Goal: Task Accomplishment & Management: Use online tool/utility

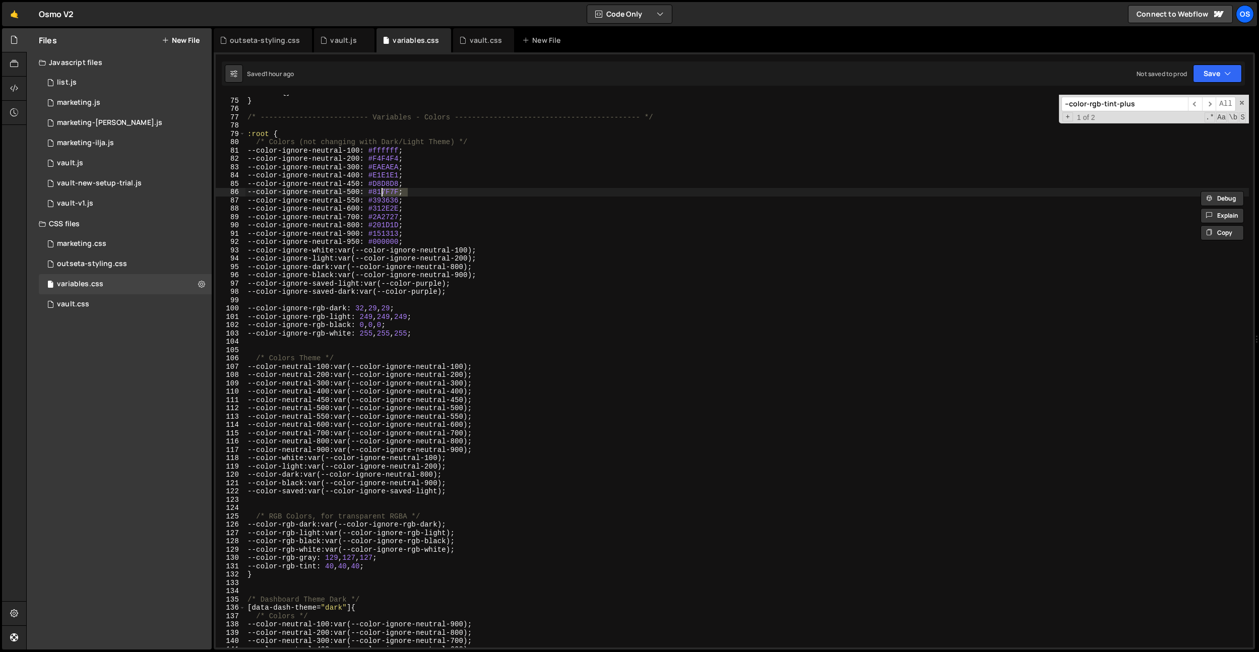
scroll to position [622, 0]
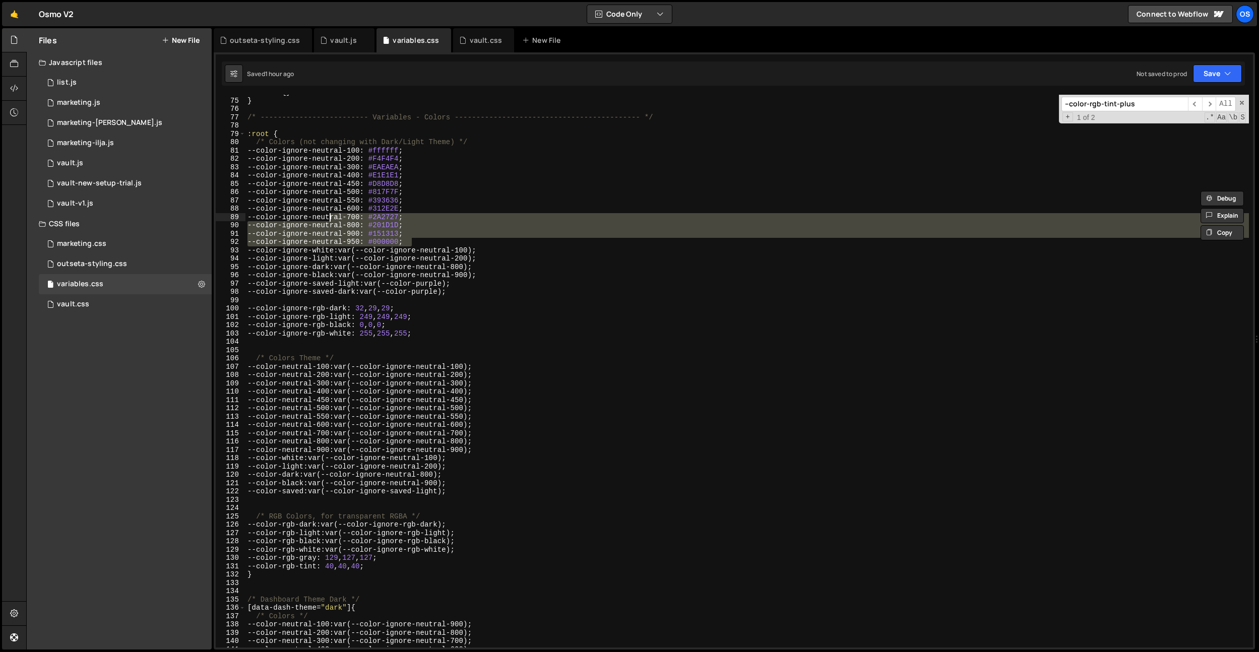
drag, startPoint x: 426, startPoint y: 241, endPoint x: 236, endPoint y: 164, distance: 205.5
click at [219, 164] on div "--color-ignore-neutral-500: #817F7F; 74 75 76 77 78 79 80 81 82 83 84 85 86 87 …" at bounding box center [734, 371] width 1037 height 553
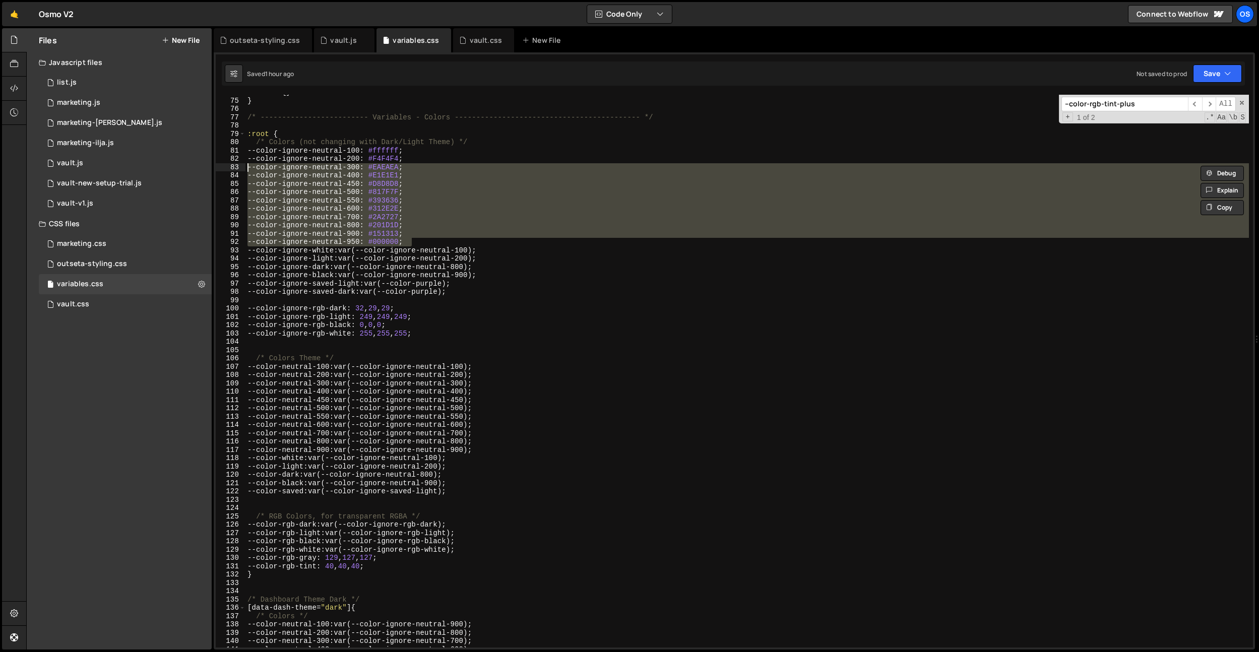
click at [382, 148] on div ":root { } } /* ------------------------- Variables - Colors -------------------…" at bounding box center [746, 372] width 1003 height 569
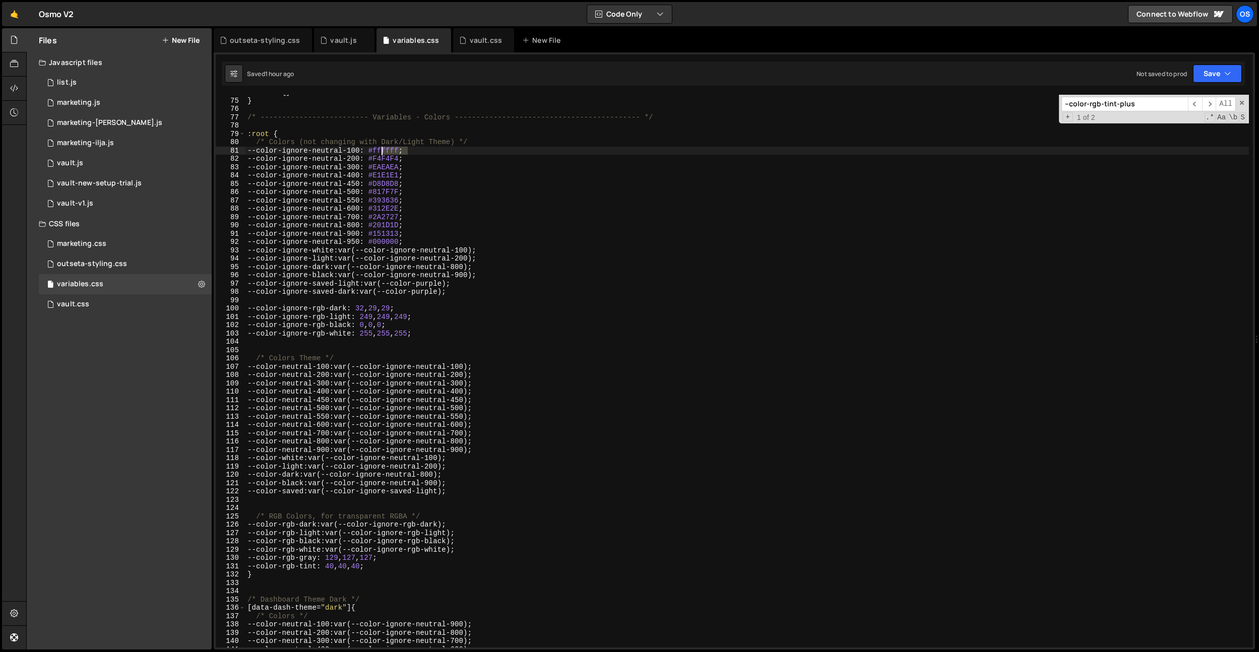
drag, startPoint x: 382, startPoint y: 148, endPoint x: 402, endPoint y: 167, distance: 27.4
click at [382, 148] on div ":root { } } /* ------------------------- Variables - Colors -------------------…" at bounding box center [746, 372] width 1003 height 569
click at [396, 155] on div ":root { } } /* ------------------------- Variables - Colors -------------------…" at bounding box center [746, 372] width 1003 height 569
click at [392, 168] on div ":root { } } /* ------------------------- Variables - Colors -------------------…" at bounding box center [746, 372] width 1003 height 569
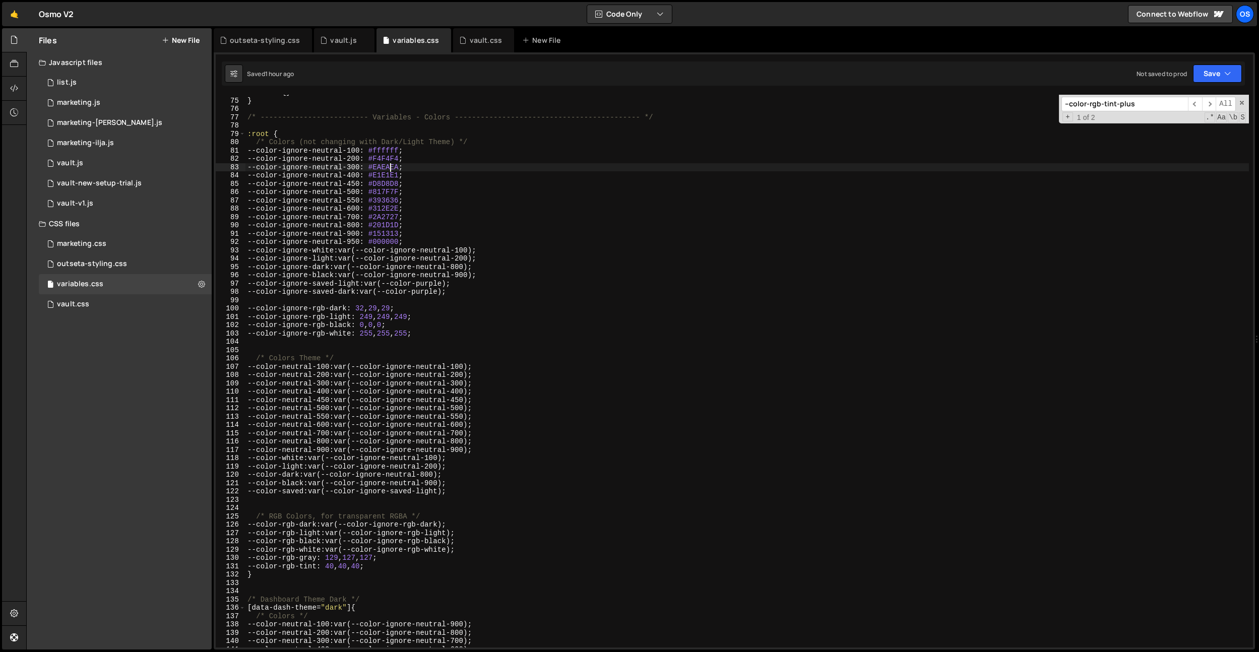
click at [392, 168] on div ":root { } } /* ------------------------- Variables - Colors -------------------…" at bounding box center [746, 372] width 1003 height 569
click at [390, 172] on div ":root { } } /* ------------------------- Variables - Colors -------------------…" at bounding box center [746, 372] width 1003 height 569
click at [381, 185] on div ":root { } } /* ------------------------- Variables - Colors -------------------…" at bounding box center [746, 372] width 1003 height 569
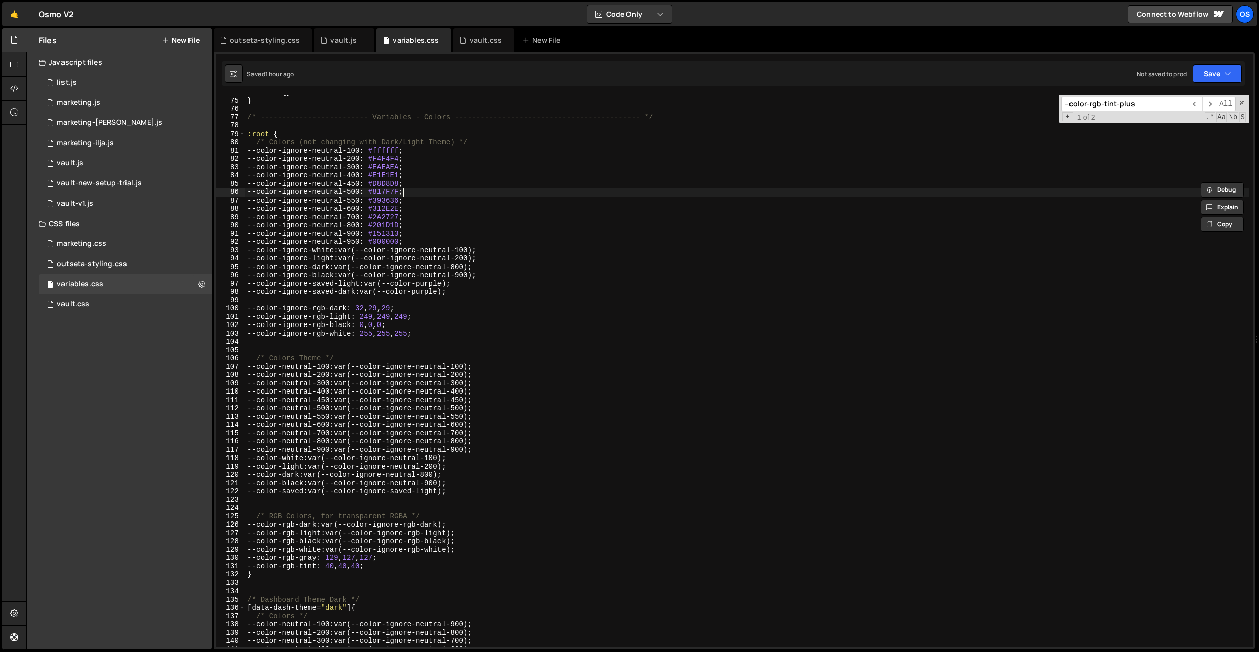
click at [403, 191] on div ":root { } } /* ------------------------- Variables - Colors -------------------…" at bounding box center [746, 372] width 1003 height 569
click at [387, 204] on div ":root { } } /* ------------------------- Variables - Colors -------------------…" at bounding box center [746, 372] width 1003 height 569
click at [381, 211] on div ":root { } } /* ------------------------- Variables - Colors -------------------…" at bounding box center [746, 372] width 1003 height 569
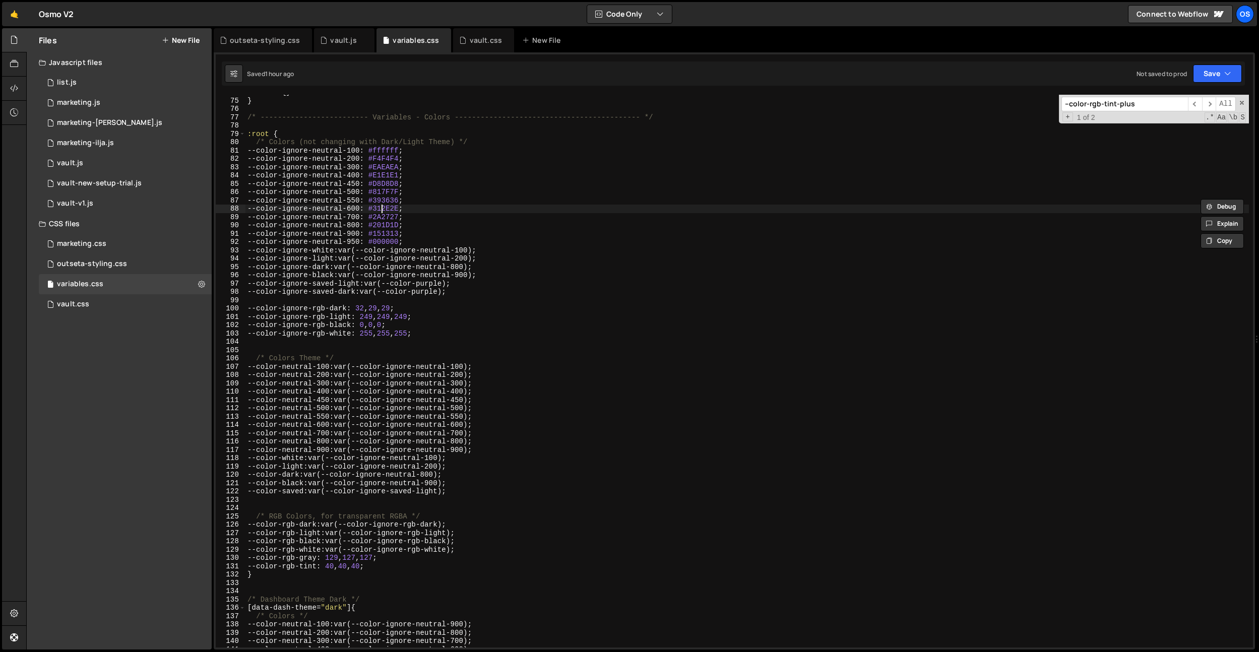
click at [381, 211] on div ":root { } } /* ------------------------- Variables - Colors -------------------…" at bounding box center [746, 372] width 1003 height 569
click at [392, 217] on div ":root { } } /* ------------------------- Variables - Colors -------------------…" at bounding box center [746, 372] width 1003 height 569
click at [387, 209] on div ":root { } } /* ------------------------- Variables - Colors -------------------…" at bounding box center [746, 372] width 1003 height 569
click at [386, 226] on div ":root { } } /* ------------------------- Variables - Colors -------------------…" at bounding box center [746, 372] width 1003 height 569
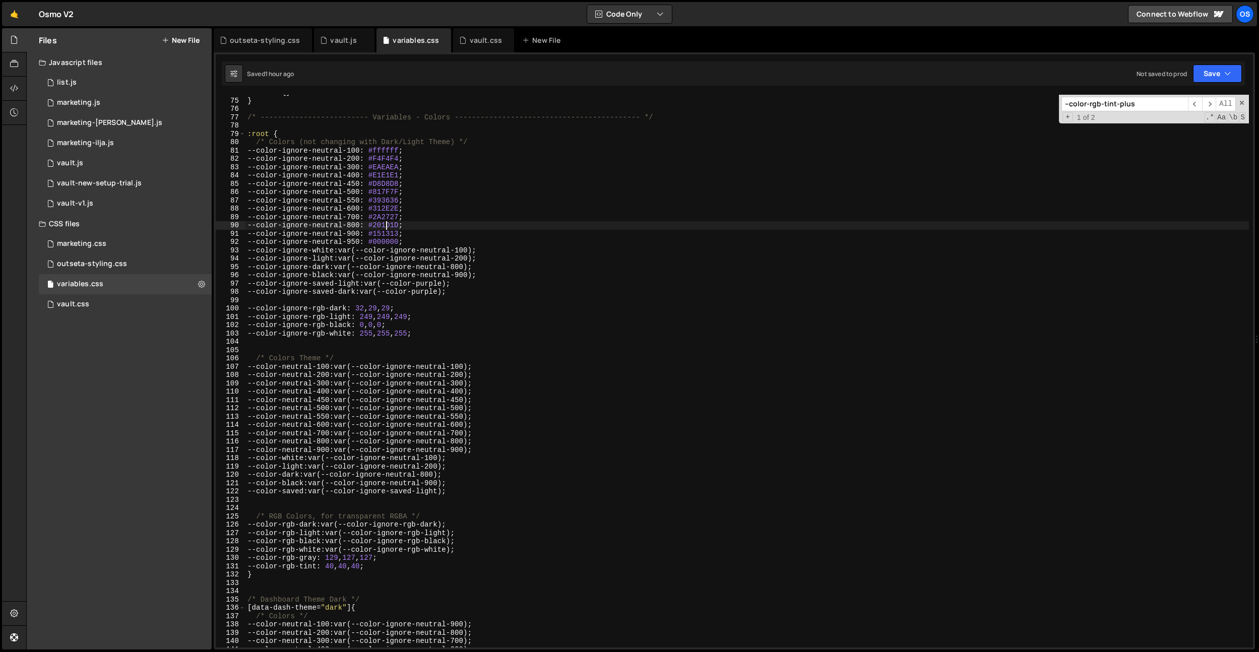
drag, startPoint x: 386, startPoint y: 226, endPoint x: 496, endPoint y: 327, distance: 149.5
click at [386, 226] on div ":root { } } /* ------------------------- Variables - Colors -------------------…" at bounding box center [746, 372] width 1003 height 569
click at [390, 237] on div ":root { } } /* ------------------------- Variables - Colors -------------------…" at bounding box center [746, 372] width 1003 height 569
drag, startPoint x: 390, startPoint y: 237, endPoint x: 407, endPoint y: 254, distance: 24.6
click at [390, 237] on div ":root { } } /* ------------------------- Variables - Colors -------------------…" at bounding box center [746, 372] width 1003 height 569
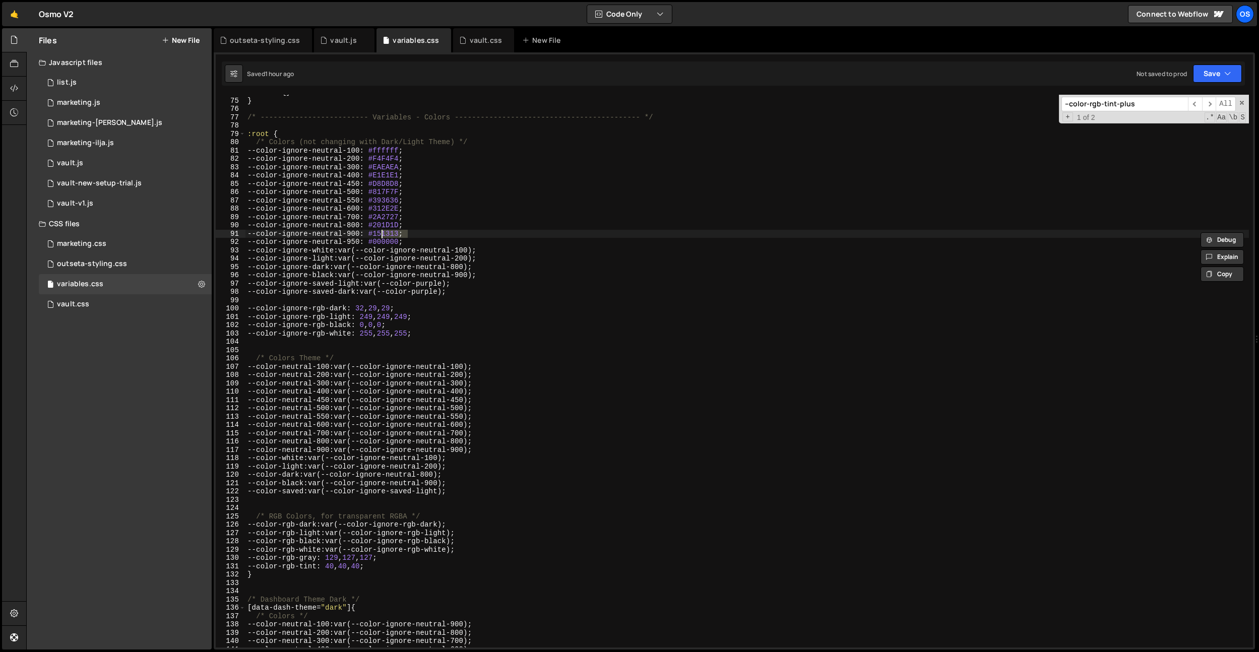
click at [404, 156] on div ":root { } } /* ------------------------- Variables - Colors -------------------…" at bounding box center [746, 372] width 1003 height 569
type textarea "--color-ignore-neutral-200: #F4F4F4;"
click at [404, 156] on div ":root { } } /* ------------------------- Variables - Colors -------------------…" at bounding box center [746, 372] width 1003 height 569
click at [327, 38] on div "vault.js" at bounding box center [341, 40] width 42 height 10
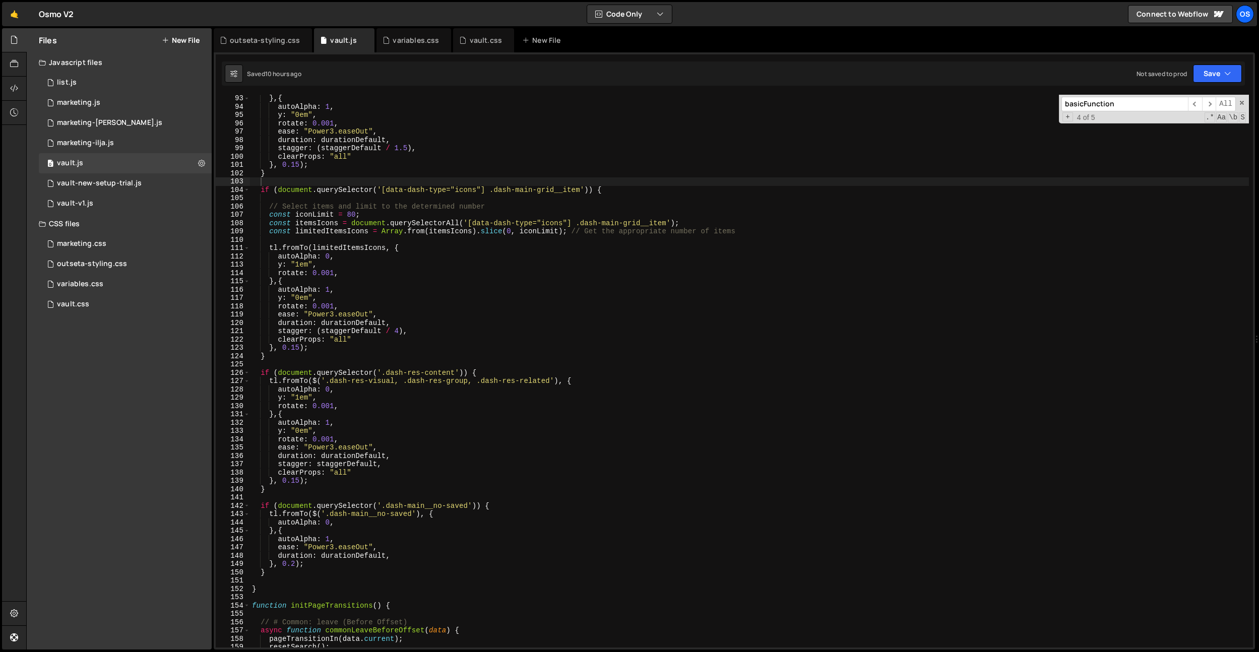
type textarea "autoAlpha: 0,"
click at [473, 258] on div "} , { autoAlpha : 1 , y : "0em" , rotate : 0.001 , ease : "Power3.easeOut" , du…" at bounding box center [749, 378] width 999 height 569
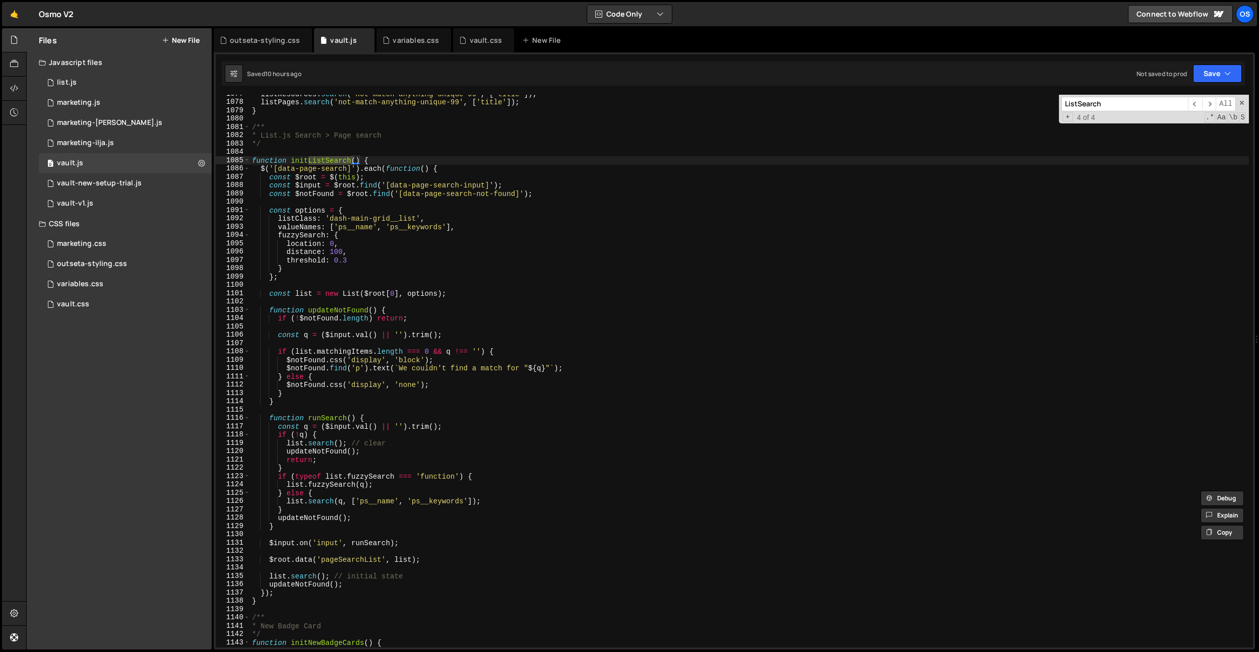
scroll to position [8522, 0]
type input "ListSearch"
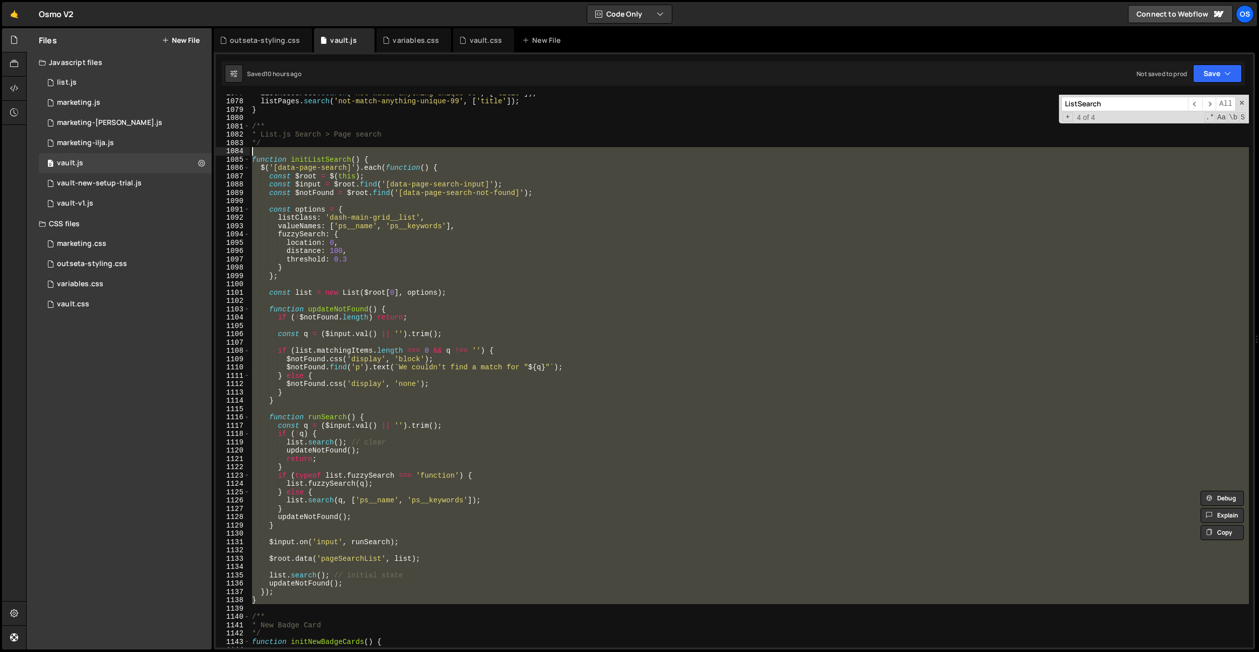
drag, startPoint x: 260, startPoint y: 602, endPoint x: 258, endPoint y: 151, distance: 451.0
click at [258, 151] on div "listResources . search ( 'not-match-anything-unique-99' , [ 'title' ]) ; listPa…" at bounding box center [749, 373] width 999 height 569
drag, startPoint x: 335, startPoint y: 293, endPoint x: 329, endPoint y: 308, distance: 16.3
click at [335, 293] on div "listResources . search ( 'not-match-anything-unique-99' , [ 'title' ]) ; listPa…" at bounding box center [749, 371] width 999 height 553
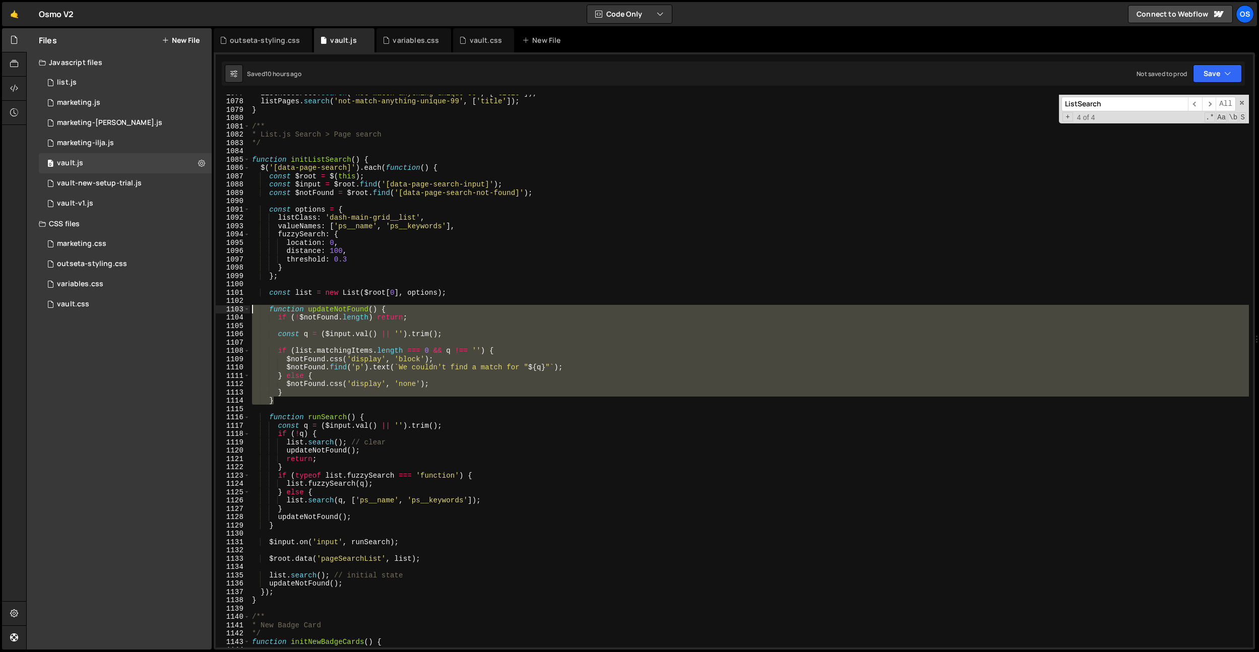
drag, startPoint x: 276, startPoint y: 401, endPoint x: 241, endPoint y: 310, distance: 97.1
click at [241, 310] on div "const list = new List($root[0], options); 1077 1078 1079 1080 1081 1082 1083 10…" at bounding box center [734, 371] width 1037 height 553
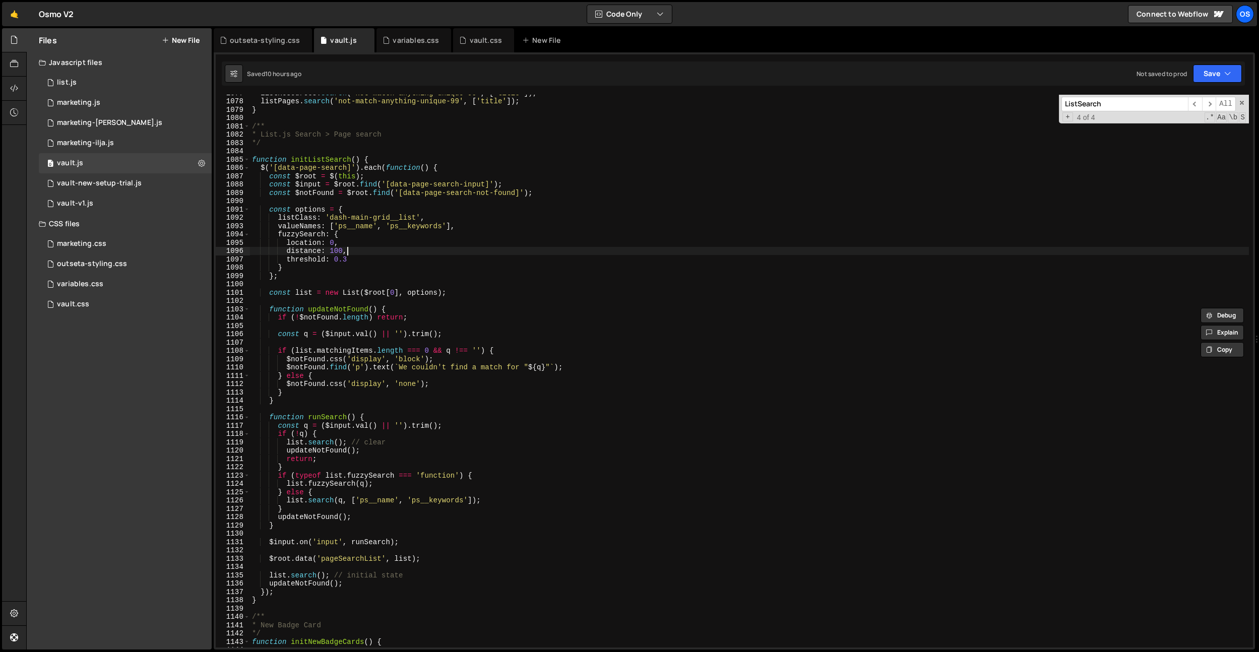
click at [355, 252] on div "listResources . search ( 'not-match-anything-unique-99' , [ 'title' ]) ; listPa…" at bounding box center [749, 373] width 999 height 569
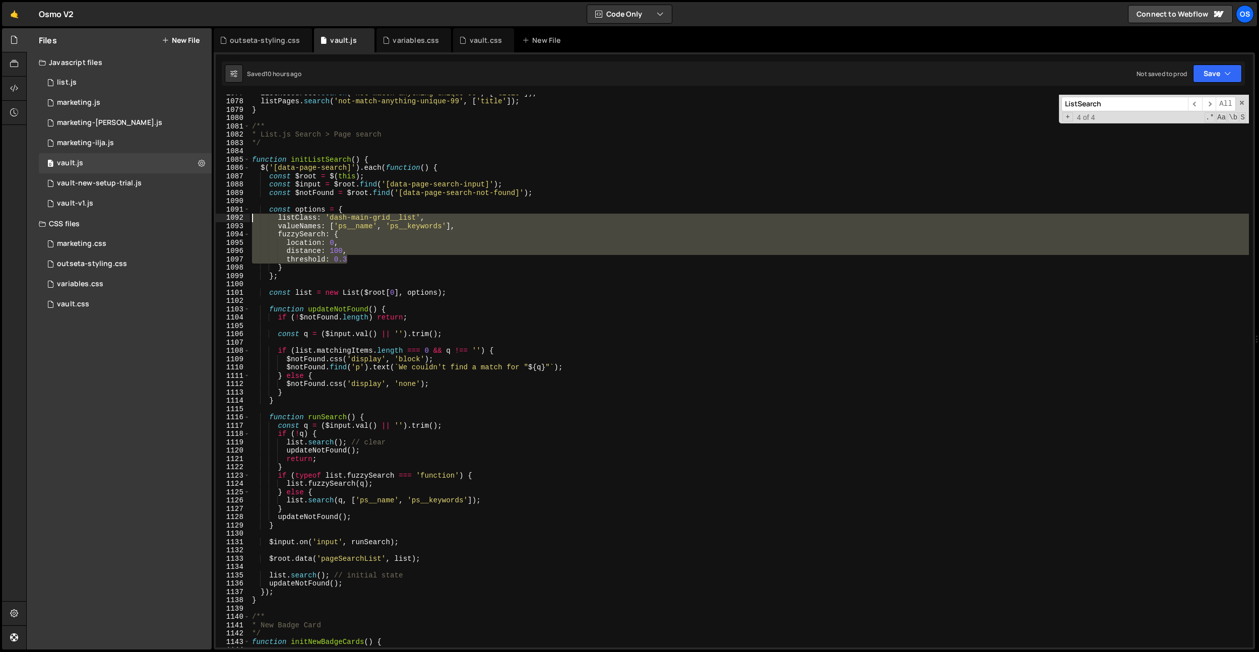
drag, startPoint x: 354, startPoint y: 261, endPoint x: 252, endPoint y: 219, distance: 110.3
click at [249, 222] on div "distance: 100, 1077 1078 1079 1080 1081 1082 1083 1084 1085 1086 1087 1088 1089…" at bounding box center [734, 371] width 1037 height 553
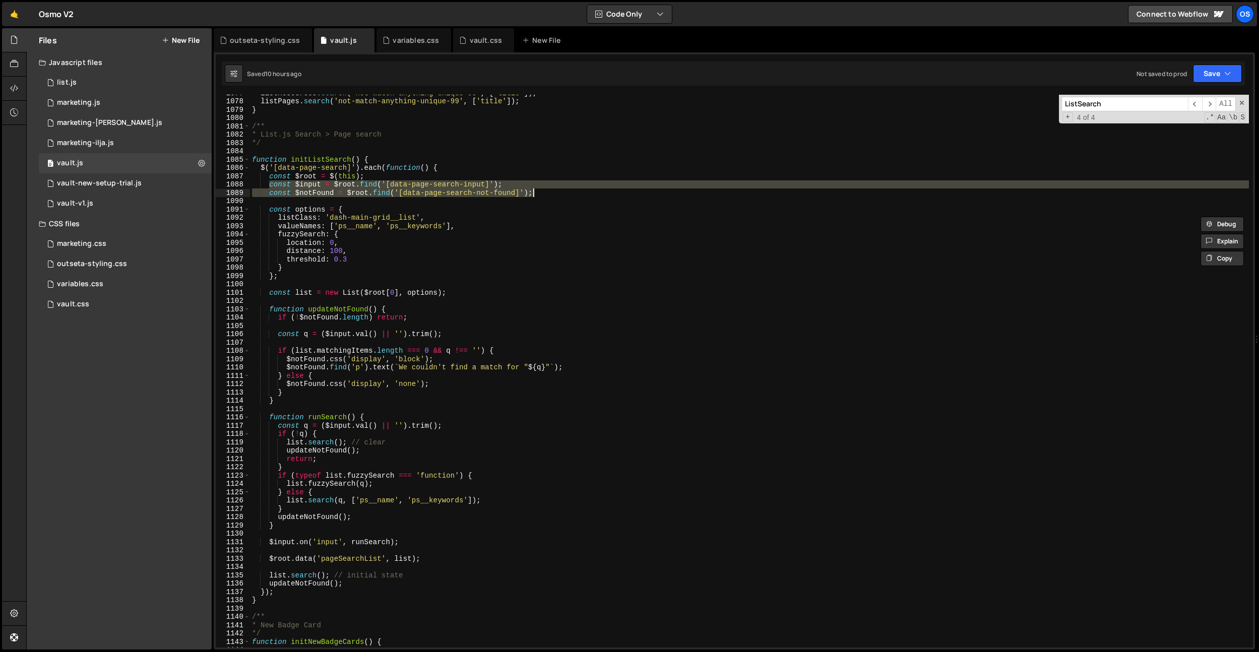
drag, startPoint x: 271, startPoint y: 186, endPoint x: 546, endPoint y: 193, distance: 275.8
click at [546, 193] on div "listResources . search ( 'not-match-anything-unique-99' , [ 'title' ]) ; listPa…" at bounding box center [749, 373] width 999 height 569
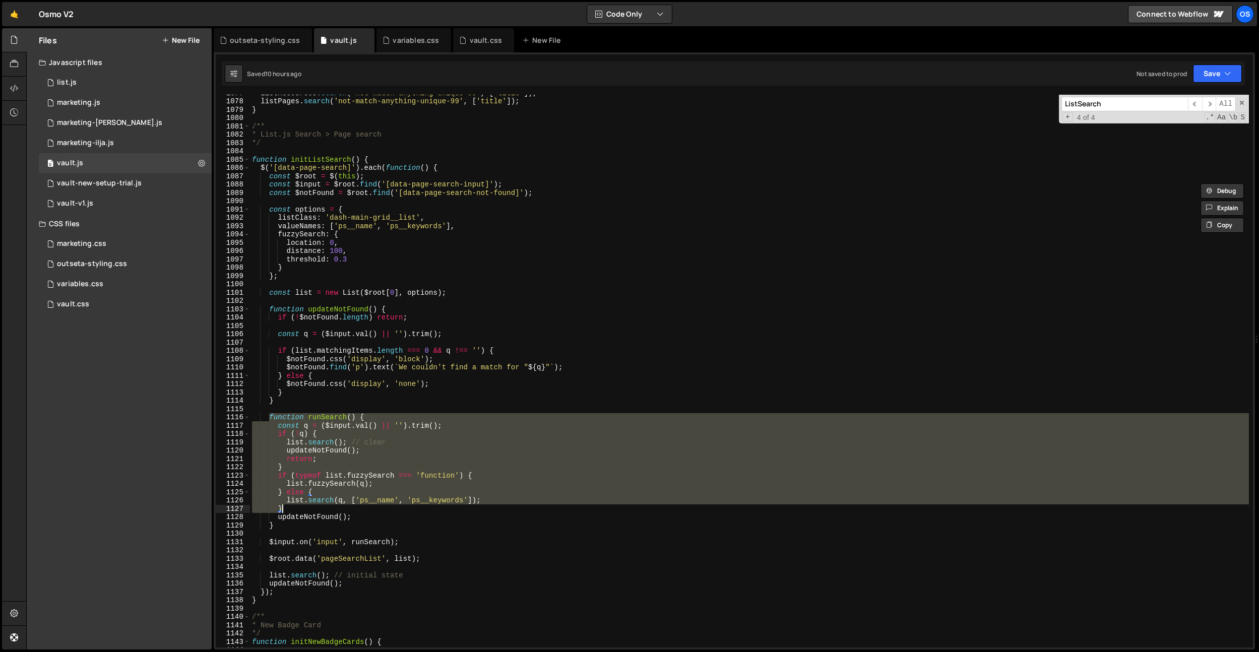
drag, startPoint x: 269, startPoint y: 418, endPoint x: 393, endPoint y: 509, distance: 153.6
click at [415, 514] on div "listResources . search ( 'not-match-anything-unique-99' , [ 'title' ]) ; listPa…" at bounding box center [749, 373] width 999 height 569
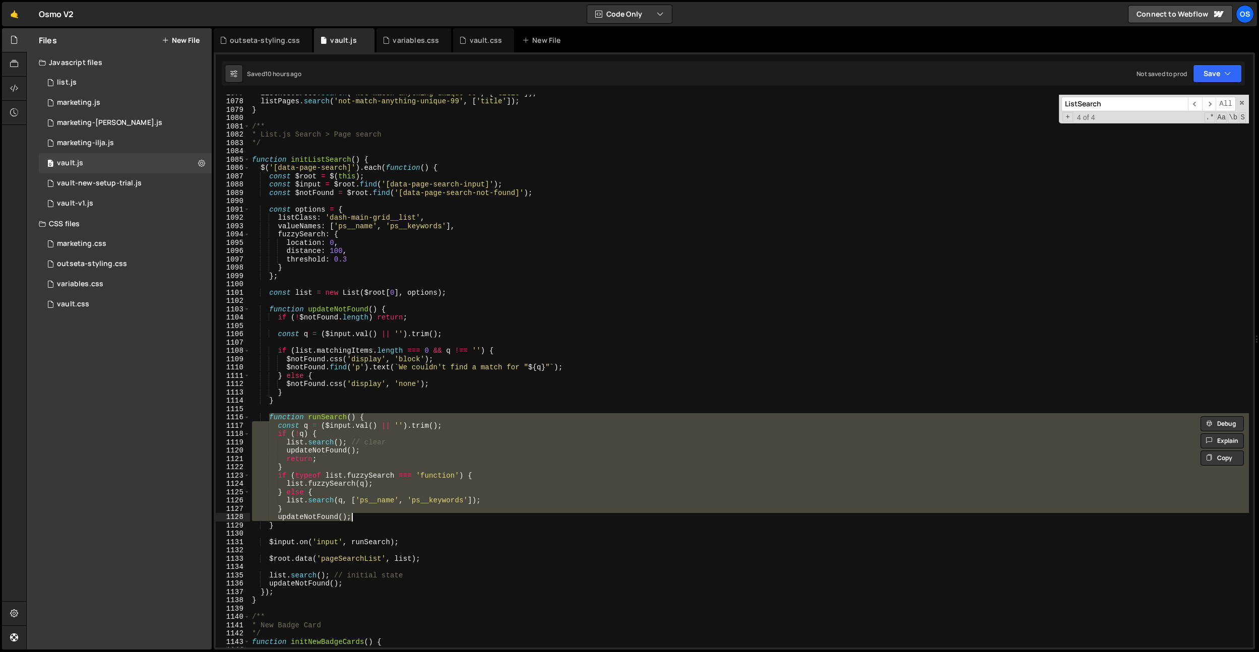
click at [374, 505] on div "listResources . search ( 'not-match-anything-unique-99' , [ 'title' ]) ; listPa…" at bounding box center [749, 371] width 999 height 553
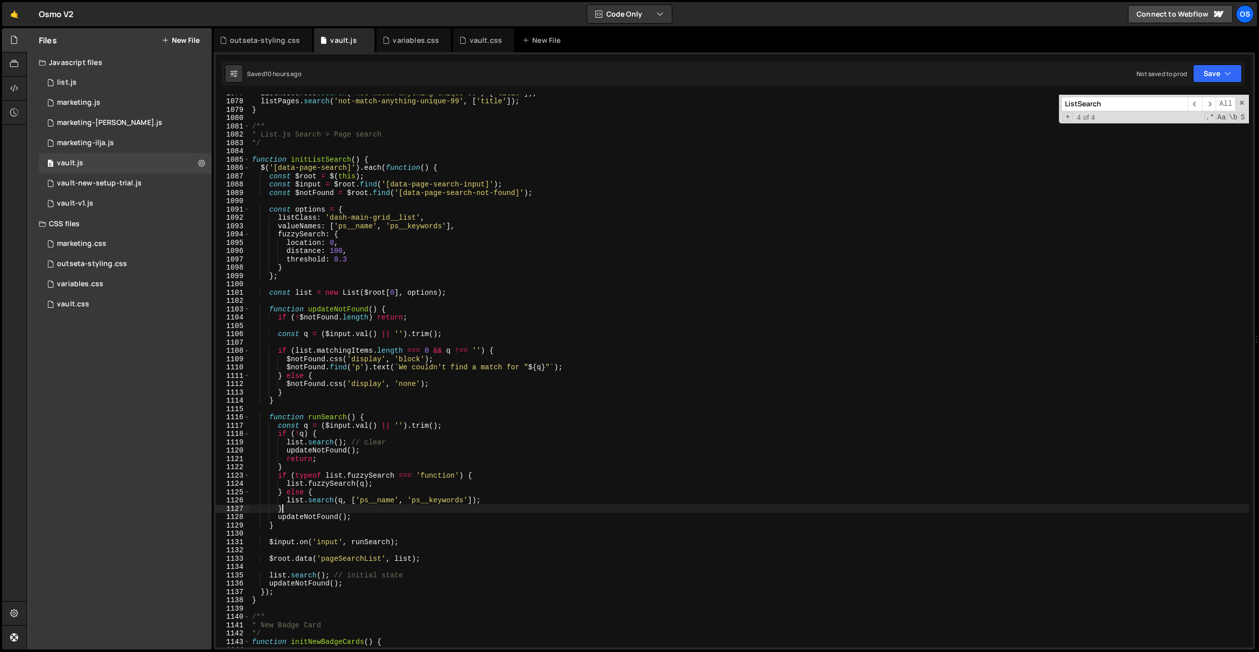
click at [374, 505] on div "listResources . search ( 'not-match-anything-unique-99' , [ 'title' ]) ; listPa…" at bounding box center [749, 373] width 999 height 569
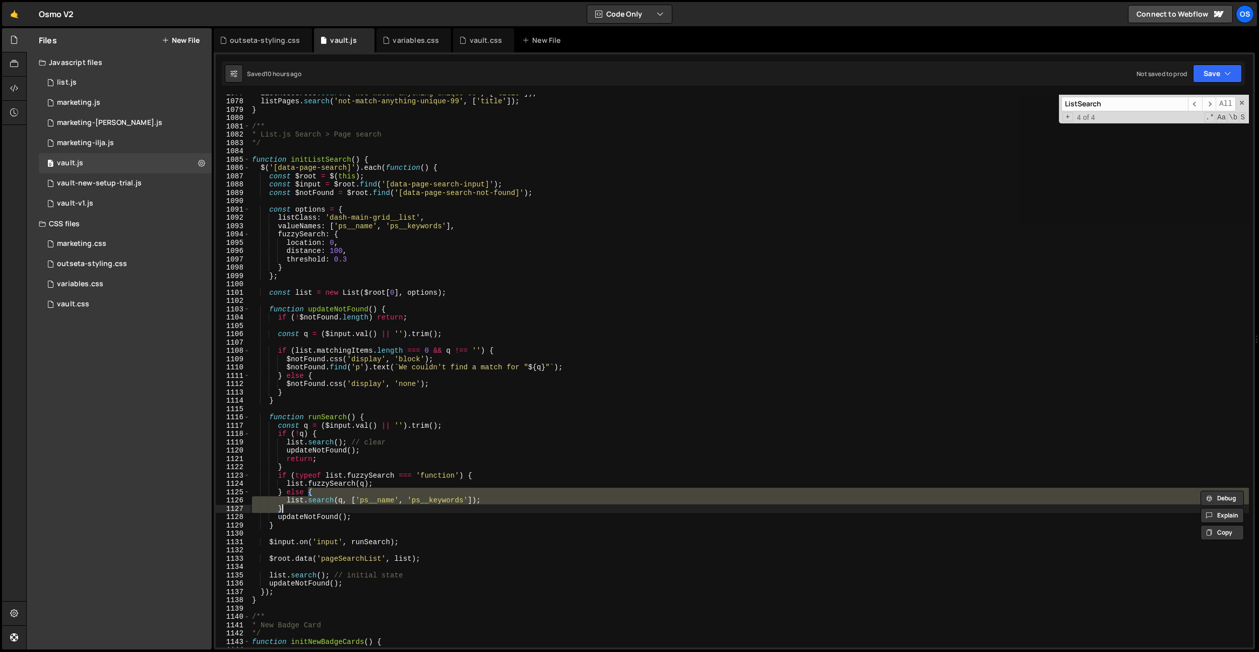
click at [441, 502] on div "listResources . search ( 'not-match-anything-unique-99' , [ 'title' ]) ; listPa…" at bounding box center [749, 371] width 999 height 553
click at [441, 502] on div "listResources . search ( 'not-match-anything-unique-99' , [ 'title' ]) ; listPa…" at bounding box center [749, 373] width 999 height 569
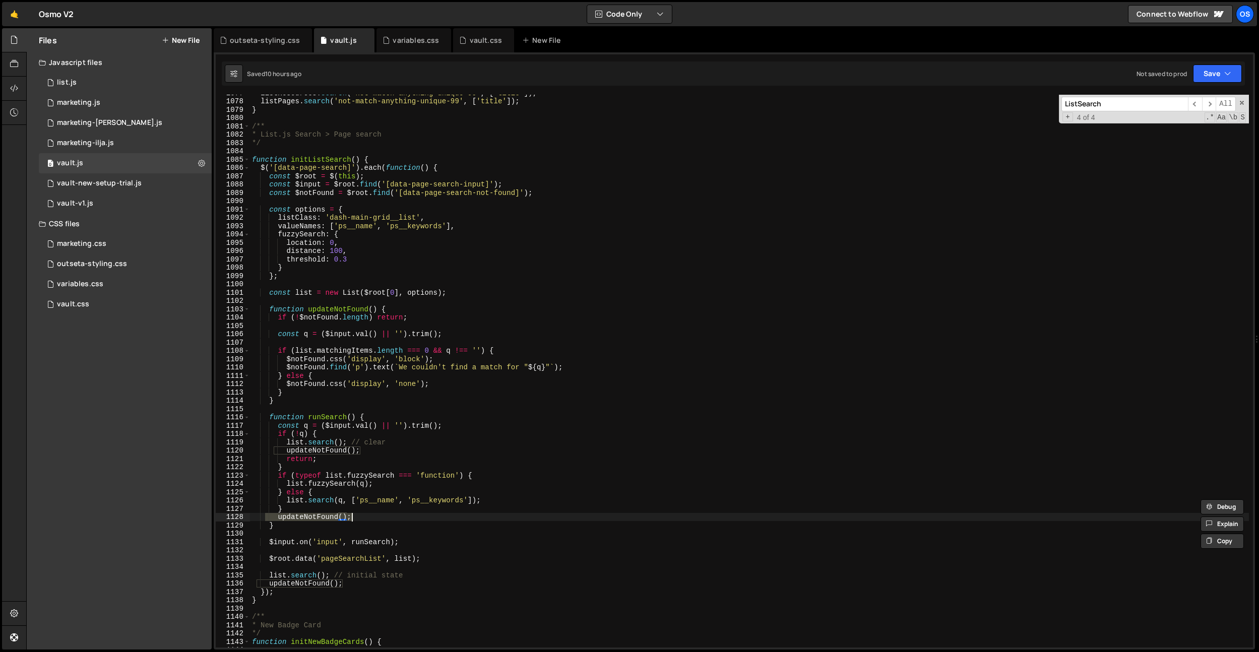
drag, startPoint x: 376, startPoint y: 519, endPoint x: 394, endPoint y: 519, distance: 17.6
click at [394, 519] on div "listResources . search ( 'not-match-anything-unique-99' , [ 'title' ]) ; listPa…" at bounding box center [749, 373] width 999 height 569
type textarea "updateNotFound();"
